Goal: Task Accomplishment & Management: Use online tool/utility

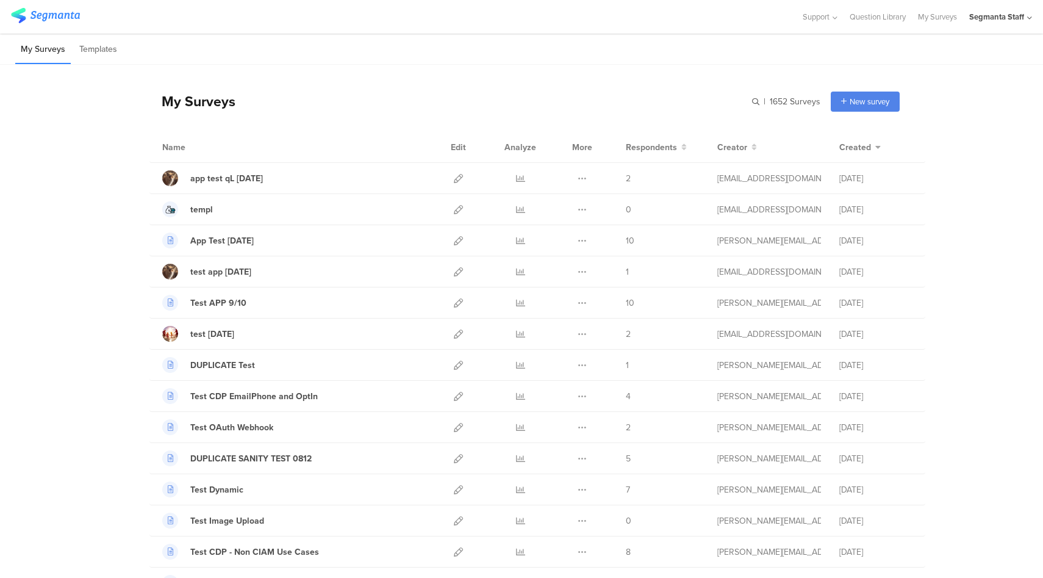
click at [991, 19] on div "Segmanta Staff" at bounding box center [997, 17] width 55 height 12
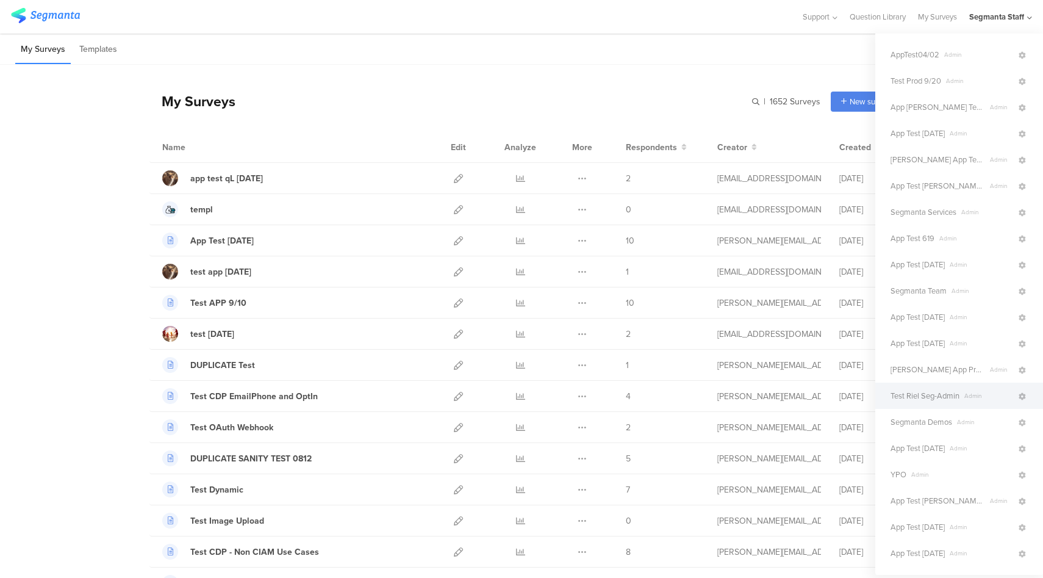
scroll to position [73, 0]
click at [942, 423] on span "Segmanta Demos" at bounding box center [922, 426] width 62 height 12
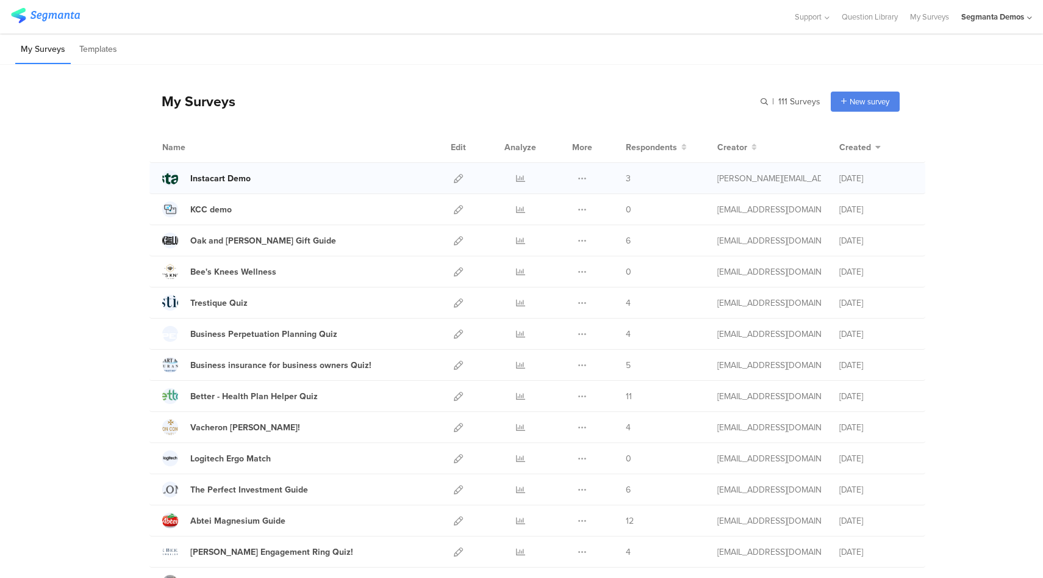
click at [229, 182] on div "Instacart Demo" at bounding box center [220, 178] width 60 height 13
click at [454, 180] on icon at bounding box center [458, 178] width 9 height 9
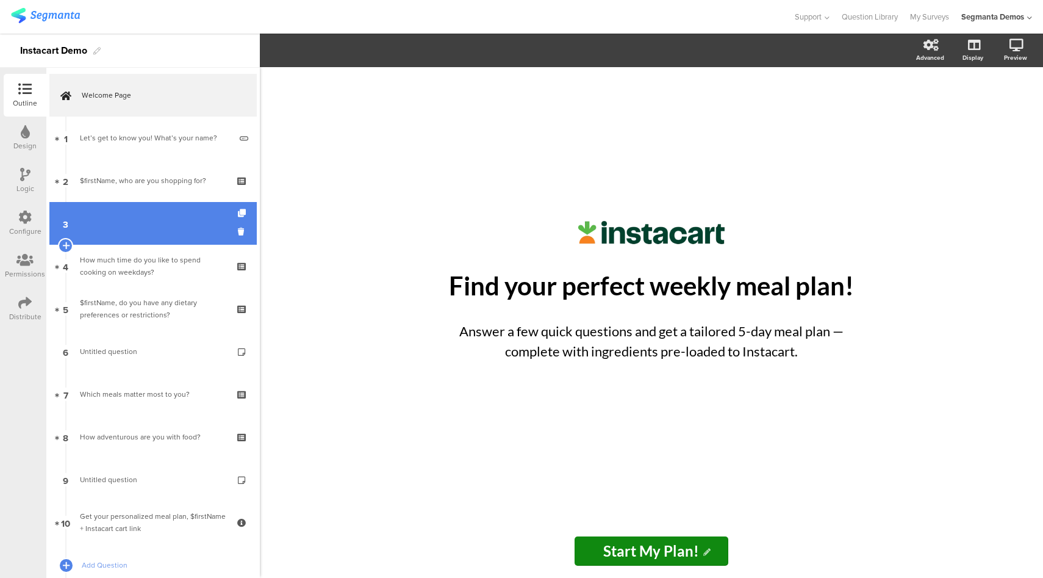
click at [122, 206] on link "3" at bounding box center [152, 223] width 207 height 43
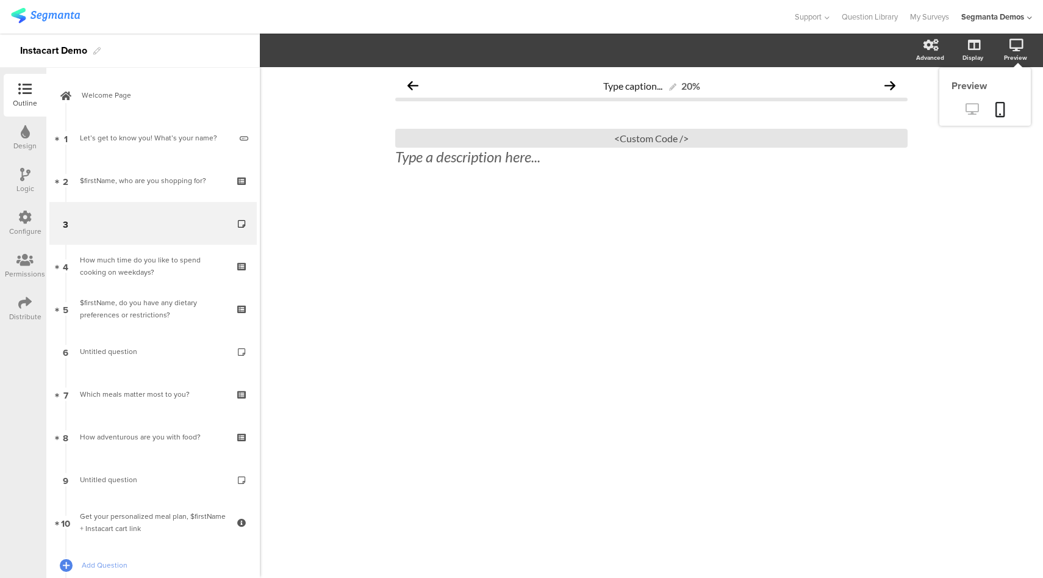
click at [977, 111] on icon at bounding box center [972, 109] width 13 height 12
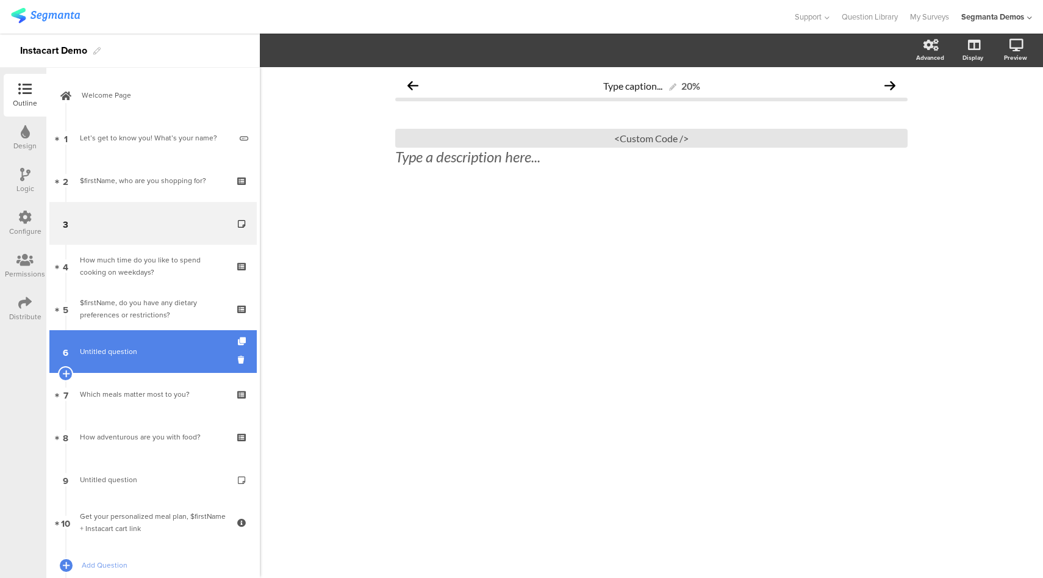
click at [159, 353] on span "Untitled question" at bounding box center [153, 351] width 146 height 12
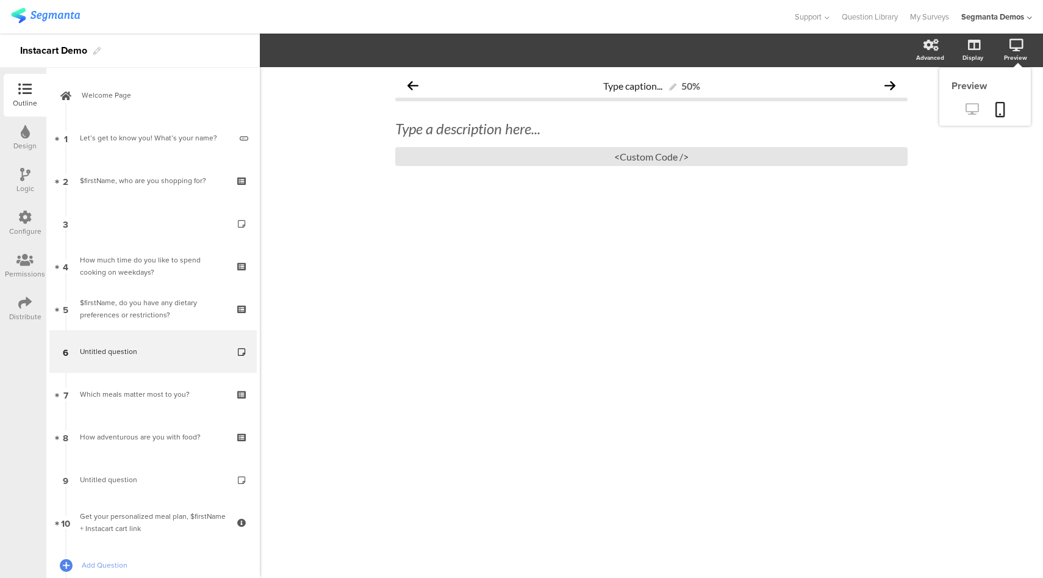
click at [973, 110] on icon at bounding box center [972, 109] width 13 height 12
click at [695, 159] on div "<Custom Code />" at bounding box center [651, 156] width 513 height 19
